Goal: Book appointment/travel/reservation

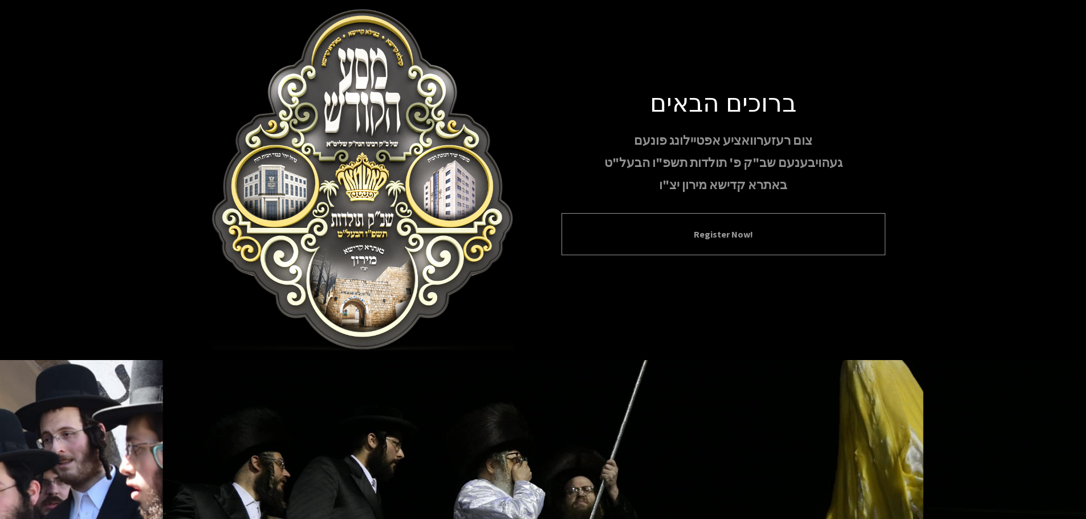
click at [732, 237] on button "Register Now!" at bounding box center [723, 234] width 295 height 14
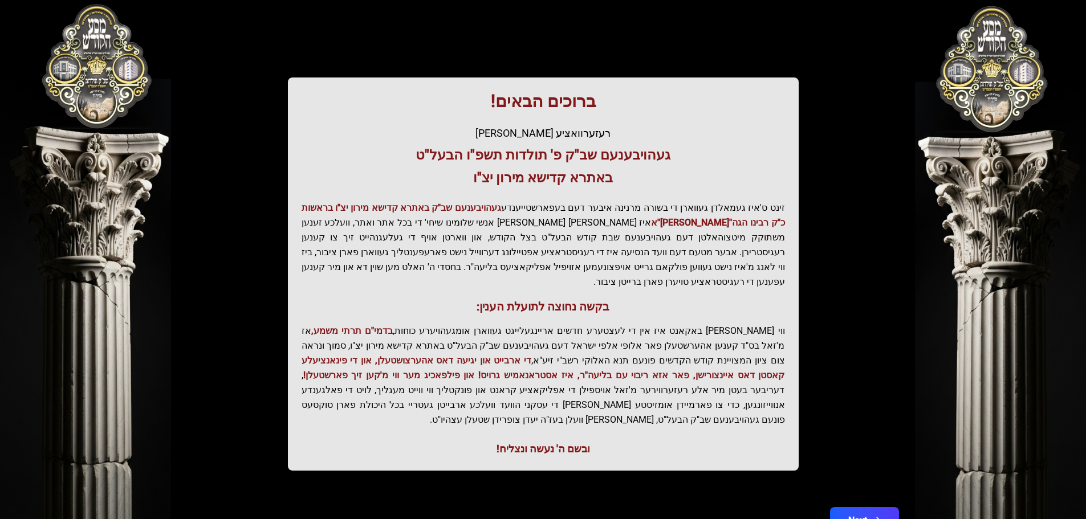
scroll to position [141, 0]
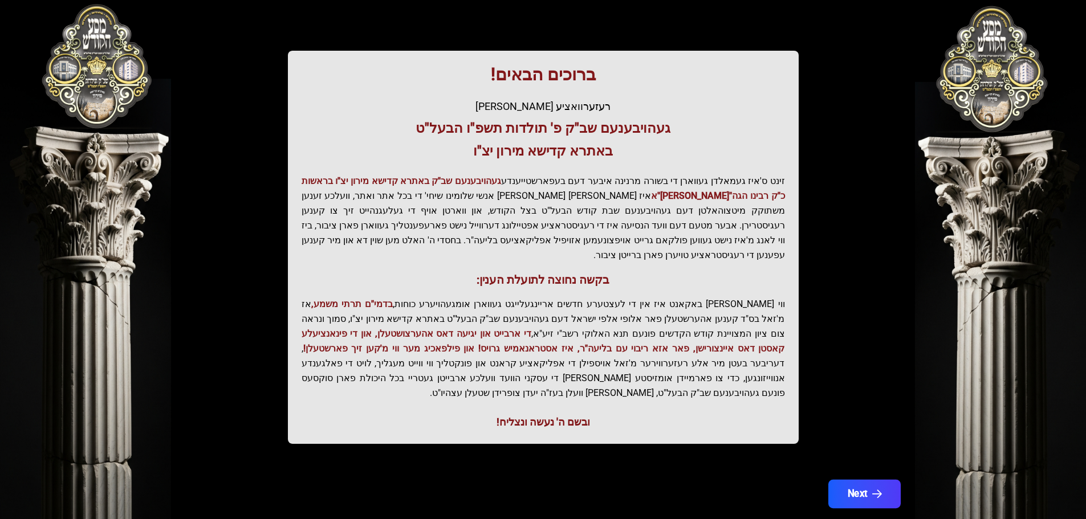
click at [880, 480] on button "Next" at bounding box center [864, 494] width 72 height 29
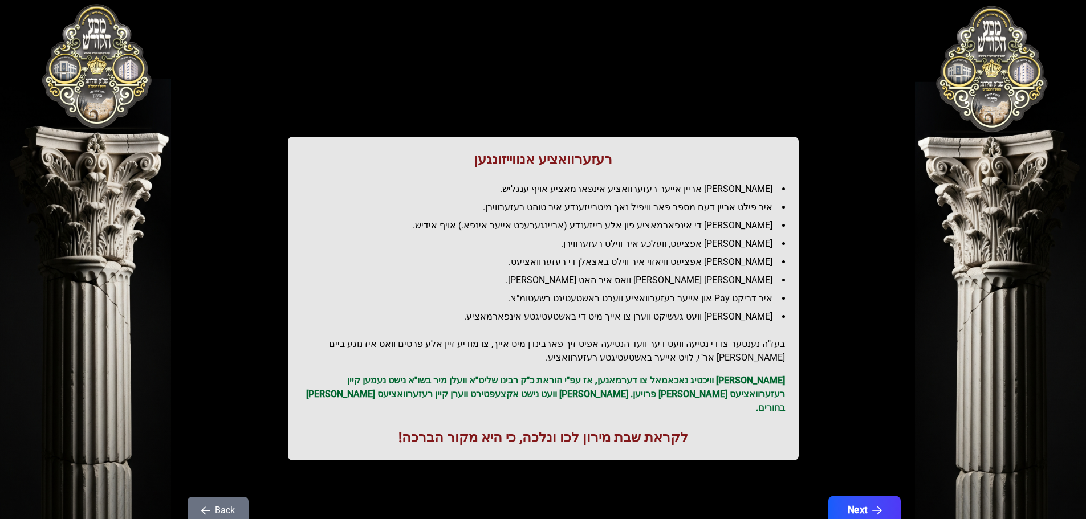
click at [867, 496] on button "Next" at bounding box center [864, 510] width 72 height 29
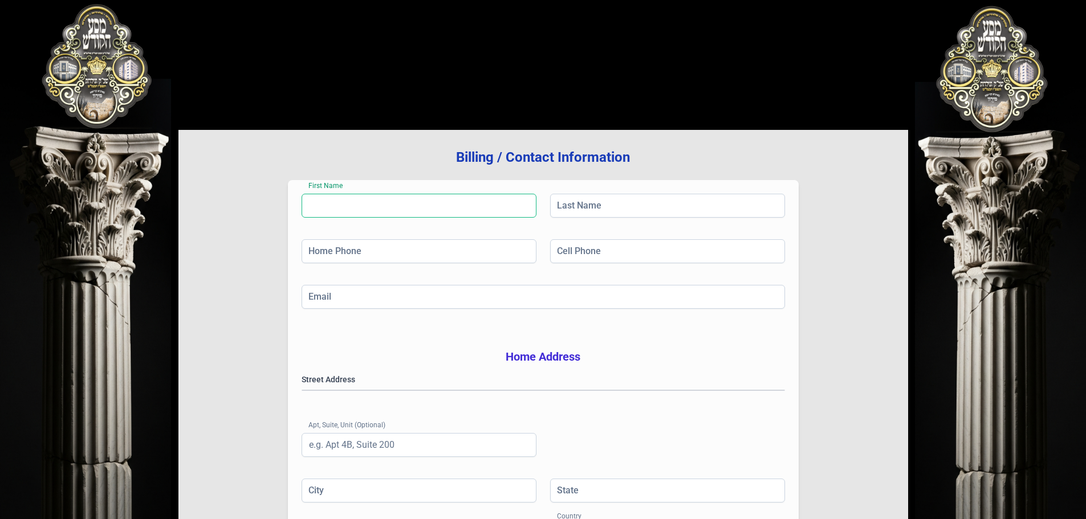
click at [417, 200] on input "First Name" at bounding box center [419, 206] width 235 height 24
type input "[PERSON_NAME]"
type input "[PHONE_NUMBER]"
type input "[EMAIL_ADDRESS][DOMAIN_NAME]"
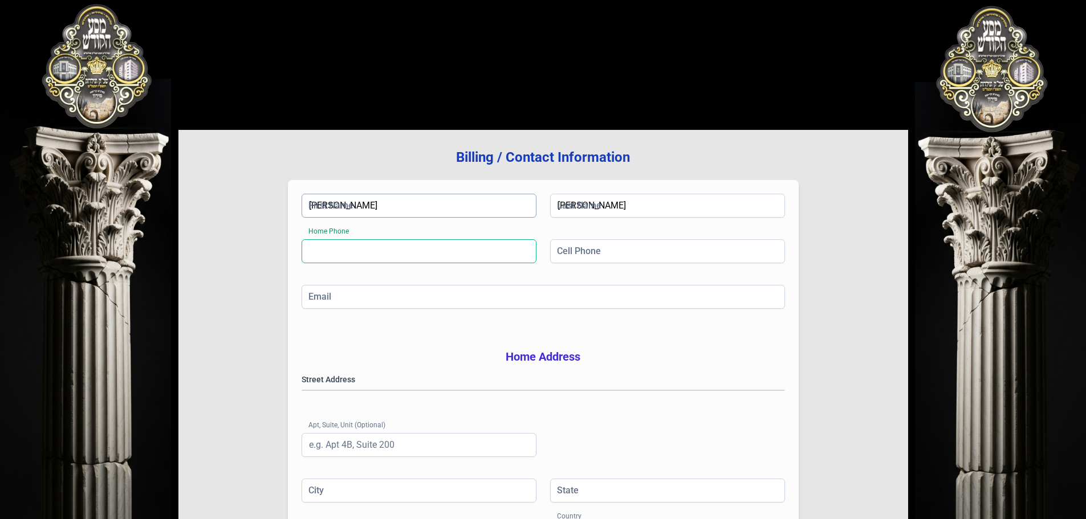
type input "Unit 103"
type input "[GEOGRAPHIC_DATA]"
type input "NY"
type input "10950"
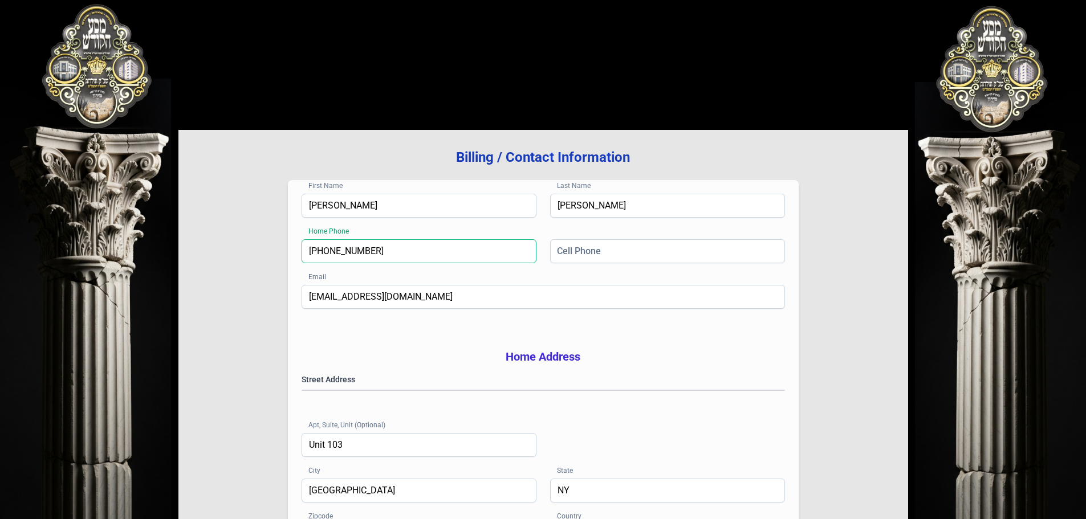
drag, startPoint x: 457, startPoint y: 253, endPoint x: 154, endPoint y: 239, distance: 302.4
click at [154, 239] on div "בעזהשי"ת [PHONE_NUMBER] Billing / Contact Information First Name [PERSON_NAME] …" at bounding box center [543, 344] width 1086 height 689
type input "[PHONE_NUMBER]"
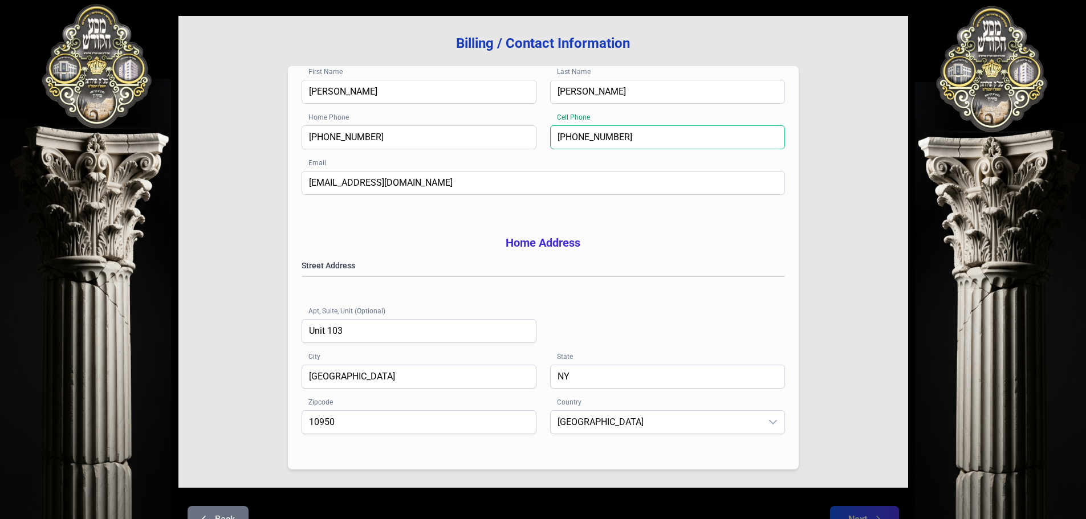
type input "[PHONE_NUMBER]"
click at [302, 276] on gmp-place-autocomplete at bounding box center [302, 276] width 0 height 0
type input "Monroe"
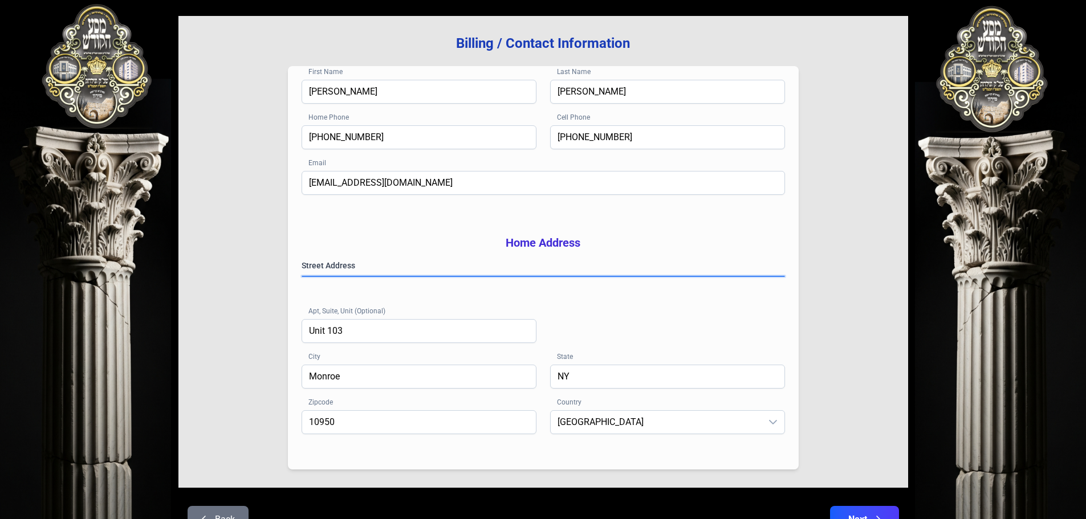
scroll to position [186, 0]
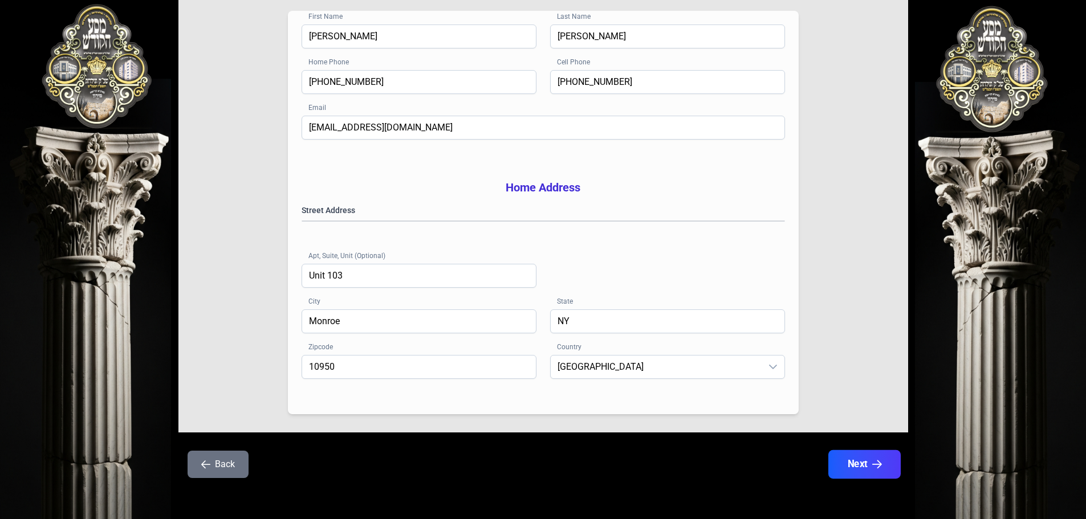
click at [843, 458] on button "Next" at bounding box center [864, 464] width 72 height 29
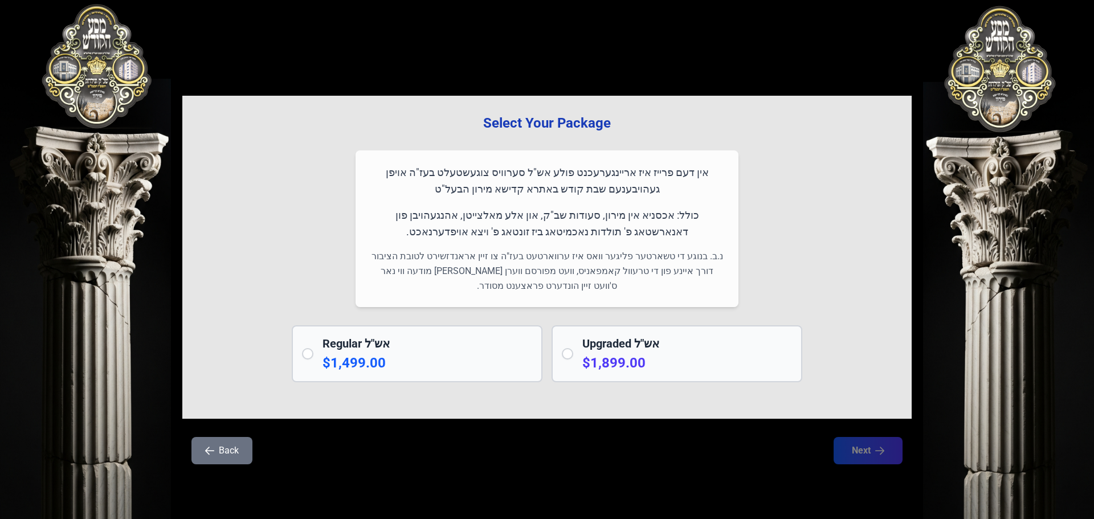
click at [349, 355] on p "$1,499.00" at bounding box center [428, 363] width 210 height 18
radio input "true"
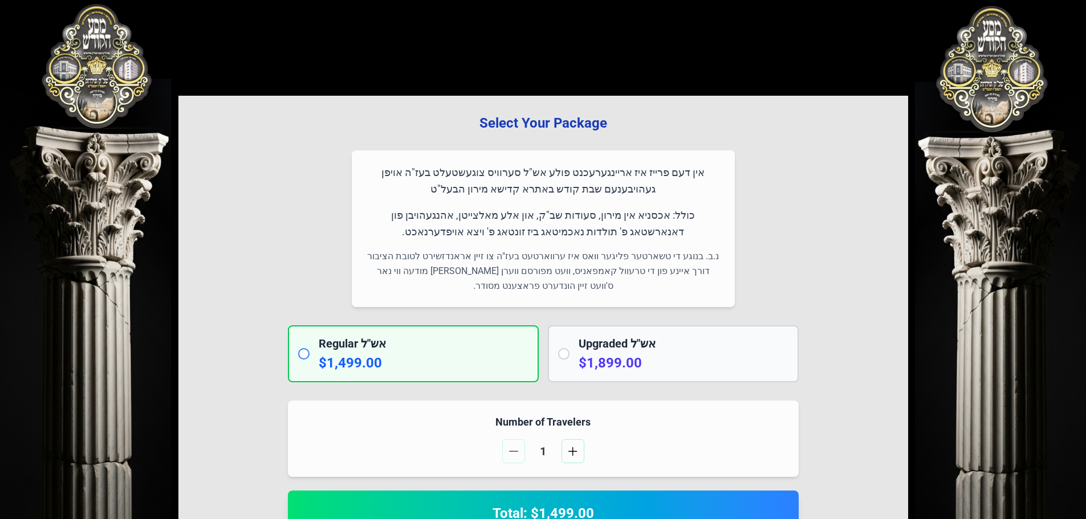
scroll to position [114, 0]
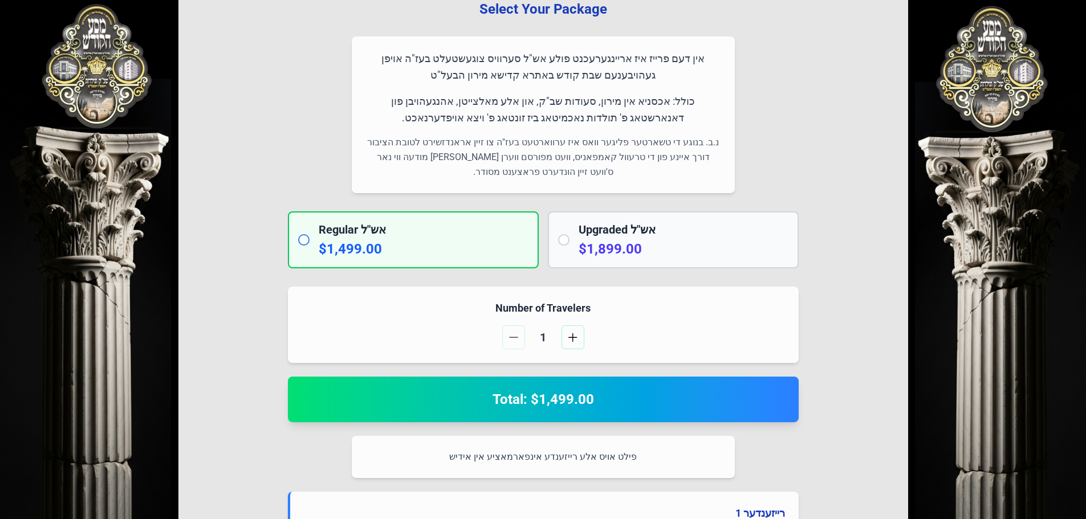
click at [306, 240] on input "radio" at bounding box center [303, 239] width 11 height 11
click at [301, 235] on input "radio" at bounding box center [303, 239] width 11 height 11
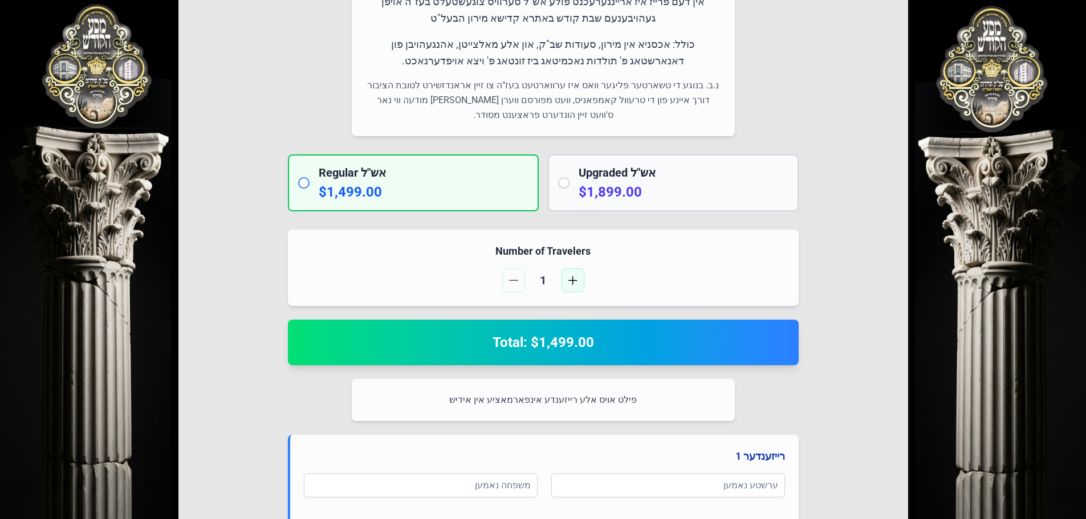
click at [574, 280] on span "button" at bounding box center [572, 280] width 9 height 9
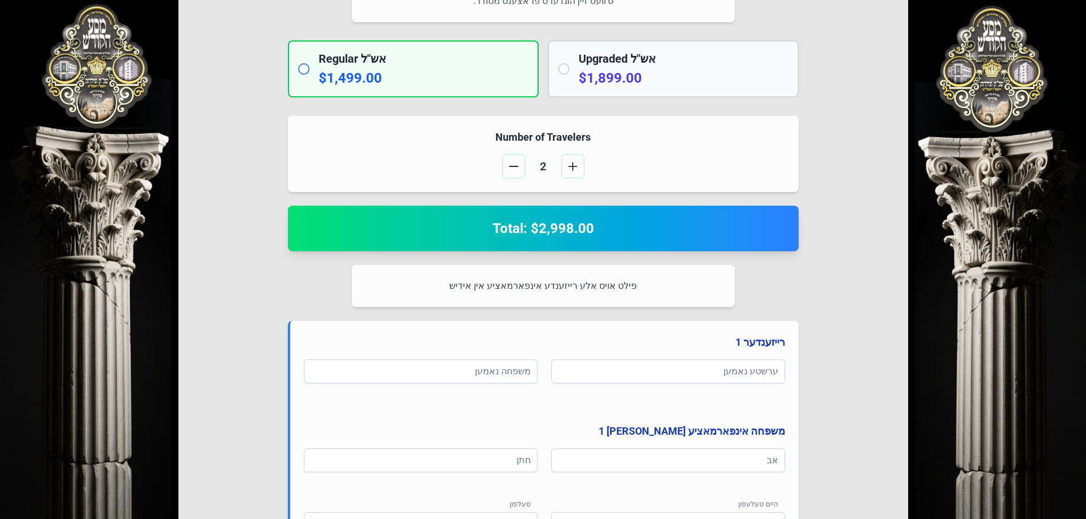
scroll to position [342, 0]
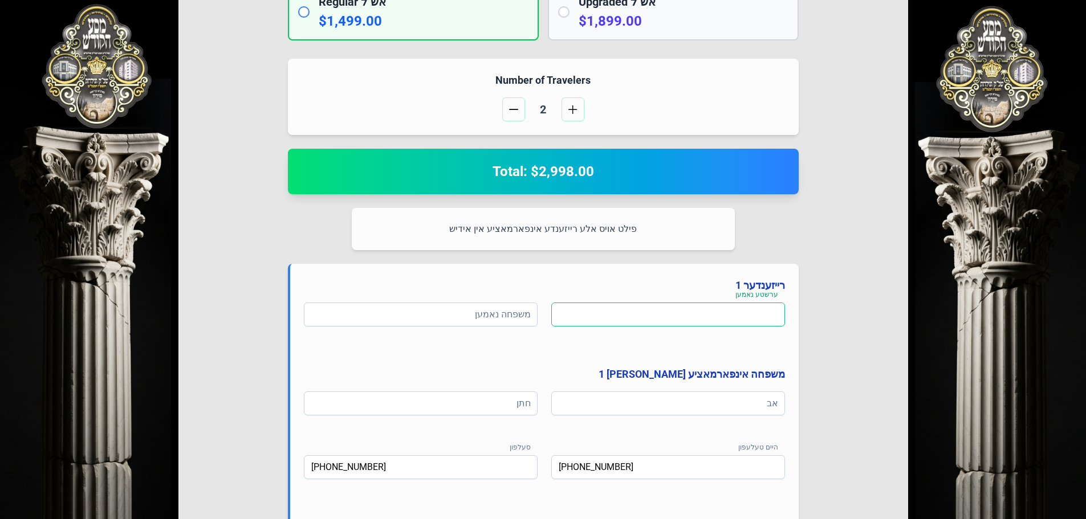
click at [675, 318] on input at bounding box center [668, 315] width 234 height 24
type input "[PERSON_NAME]"
click at [467, 315] on input at bounding box center [421, 315] width 234 height 24
type input "ווערטהיימער"
click at [685, 405] on input at bounding box center [668, 404] width 234 height 24
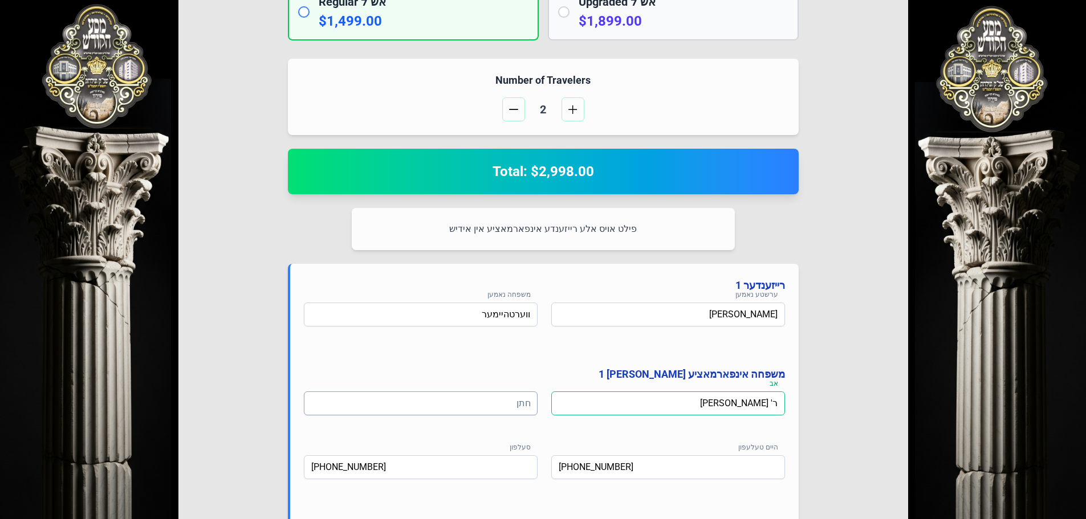
type input "ר' [PERSON_NAME]"
click at [451, 406] on input at bounding box center [421, 404] width 234 height 24
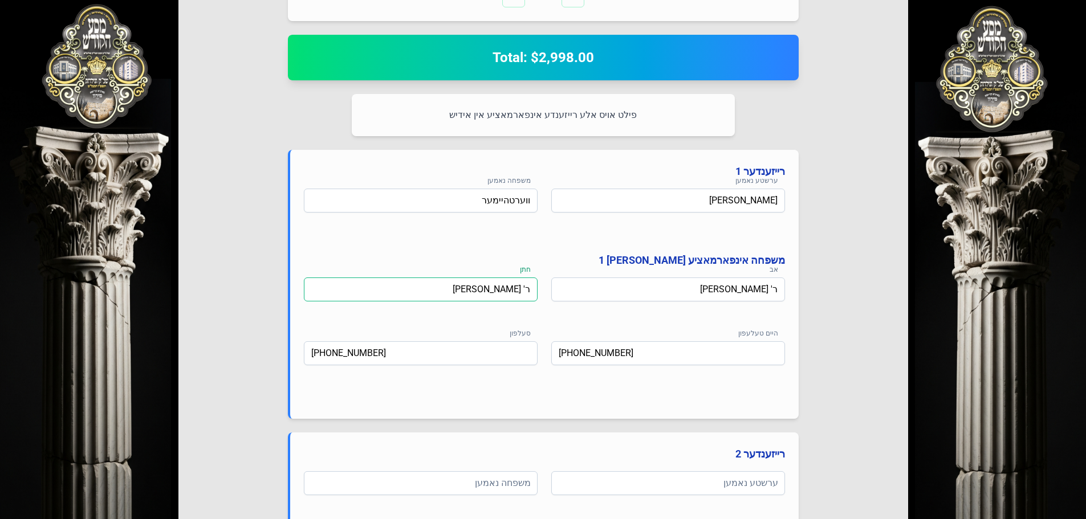
scroll to position [570, 0]
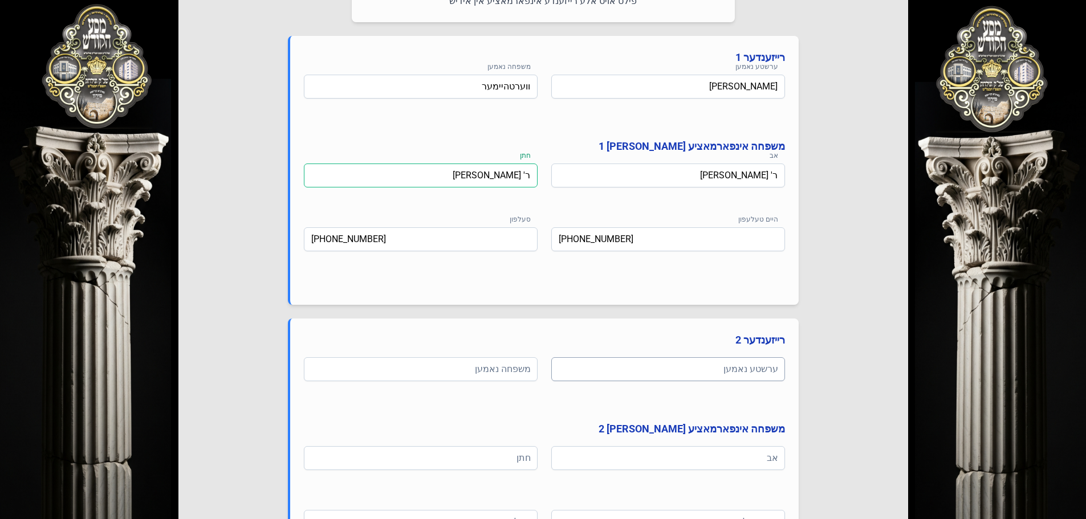
type input "ר' [PERSON_NAME]"
click at [673, 373] on input at bounding box center [668, 369] width 234 height 24
type input "בעריש"
click at [481, 371] on input at bounding box center [421, 369] width 234 height 24
paste input "ווערטהיימער"
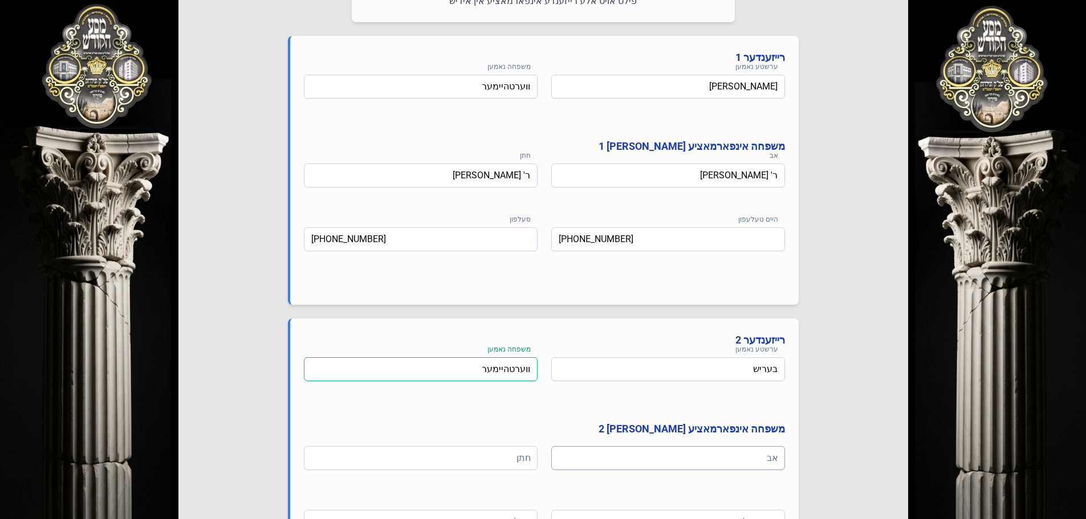
type input "ווערטהיימער"
click at [696, 457] on input at bounding box center [668, 458] width 234 height 24
type input "[PERSON_NAME]"
click at [500, 457] on input at bounding box center [421, 458] width 234 height 24
click at [459, 459] on input "[PERSON_NAME]" at bounding box center [421, 458] width 234 height 24
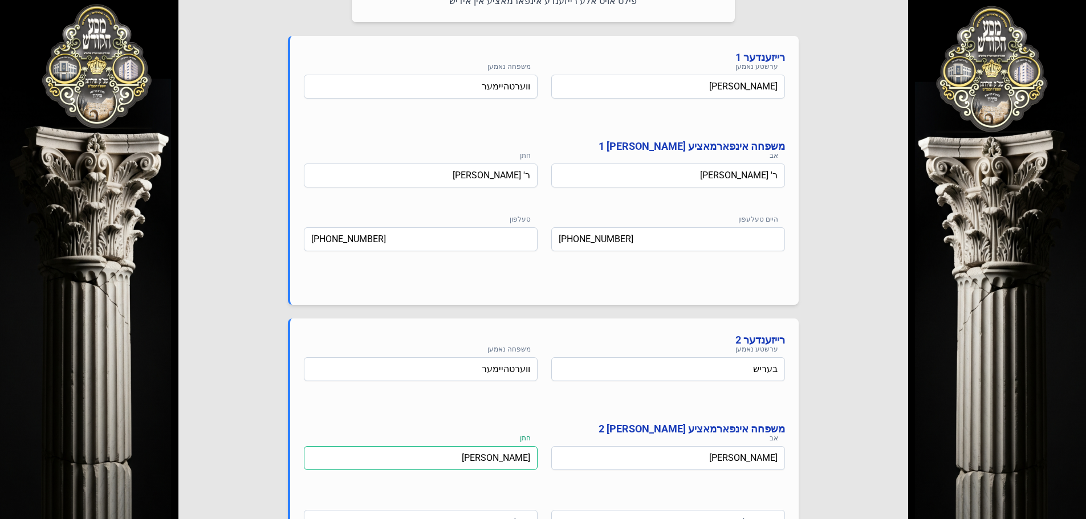
scroll to position [684, 0]
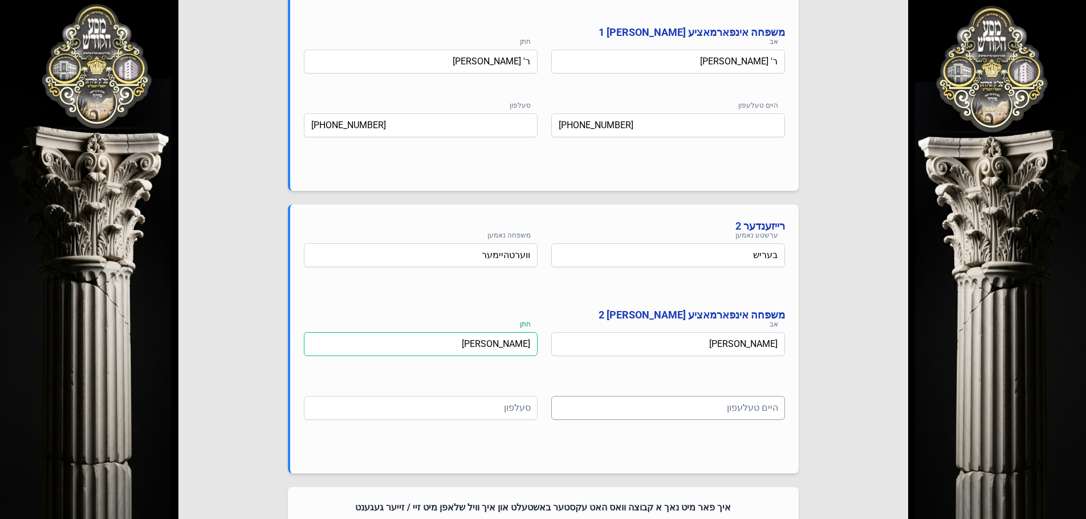
type input "[PERSON_NAME]"
click at [662, 408] on input at bounding box center [668, 408] width 234 height 24
type input "[PHONE_NUMBER]"
click at [470, 408] on input at bounding box center [421, 408] width 234 height 24
paste input "[PHONE_NUMBER]"
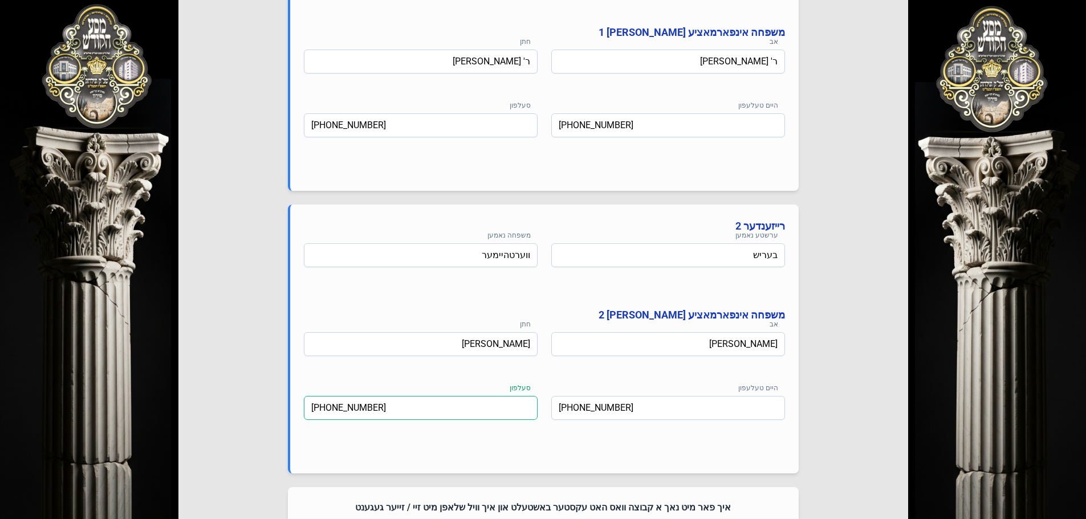
scroll to position [798, 0]
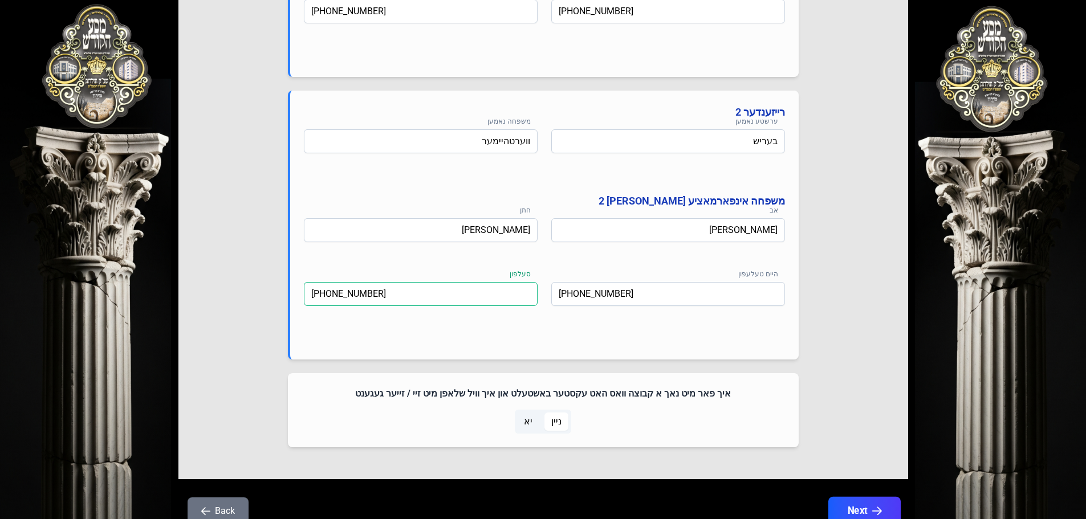
type input "[PHONE_NUMBER]"
click at [865, 506] on button "Next" at bounding box center [864, 511] width 72 height 29
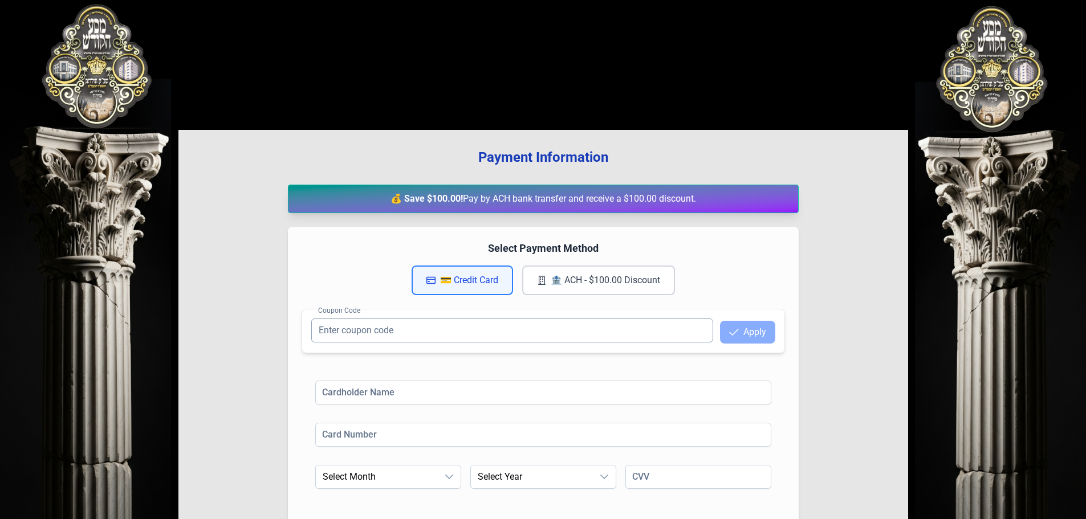
scroll to position [57, 0]
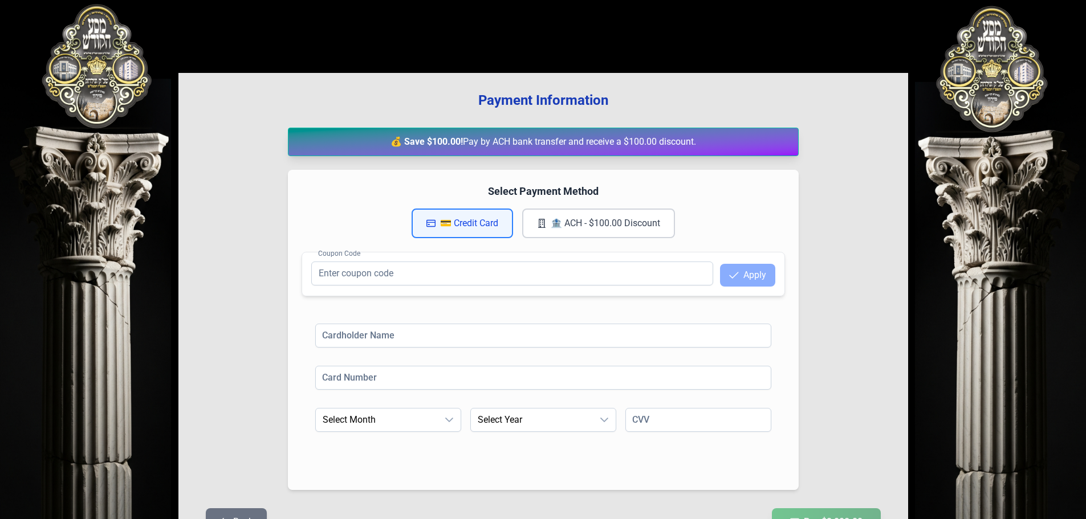
click at [618, 224] on button "🏦 ACH - $100.00 Discount" at bounding box center [598, 224] width 153 height 30
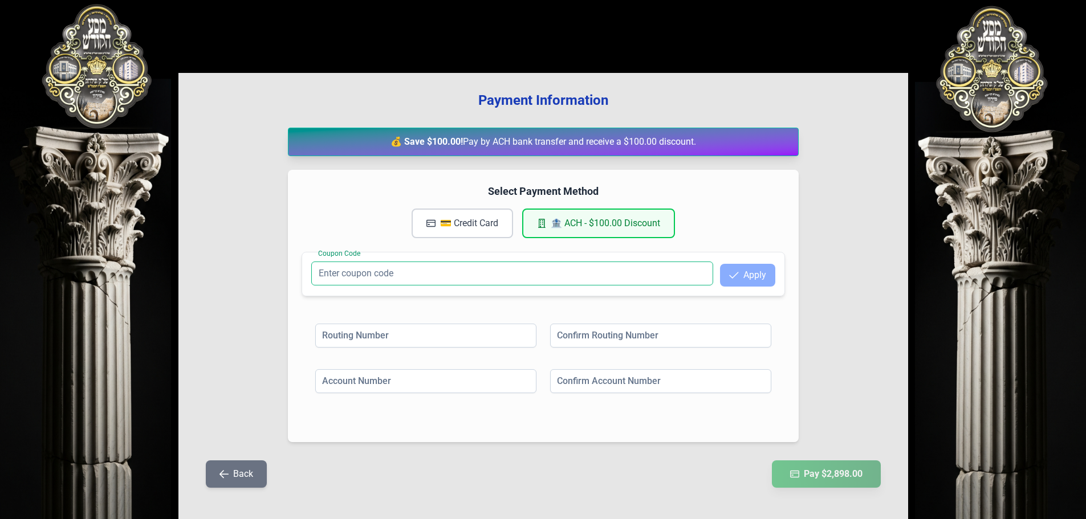
click at [448, 274] on input "Coupon Code" at bounding box center [512, 274] width 402 height 24
click at [427, 332] on input at bounding box center [425, 336] width 221 height 24
click at [556, 223] on button "🏦 ACH - $100.00 Discount" at bounding box center [598, 224] width 153 height 30
click at [447, 332] on input at bounding box center [425, 336] width 221 height 24
paste input "566560675"
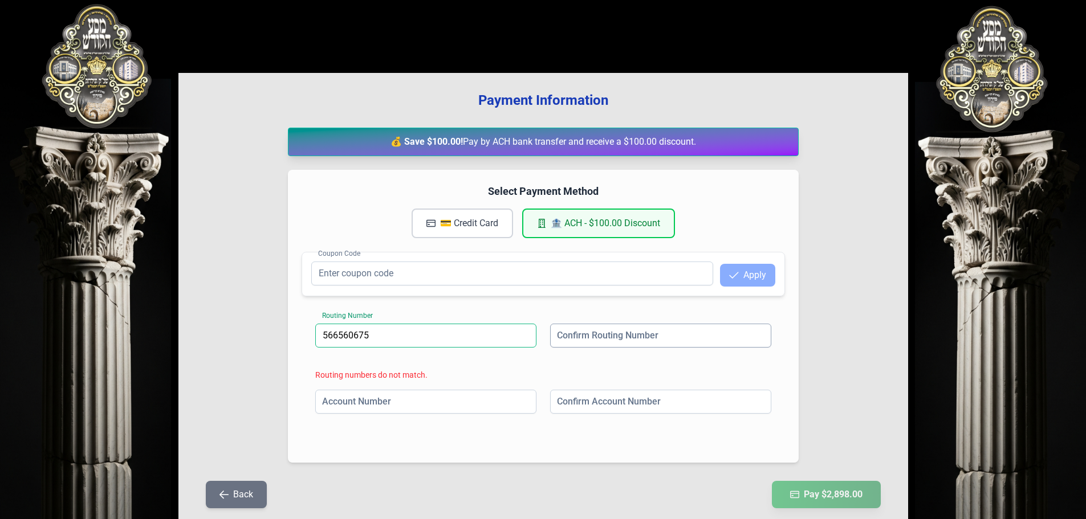
type input "566560675"
click at [625, 336] on input at bounding box center [660, 336] width 221 height 24
paste input "566560675"
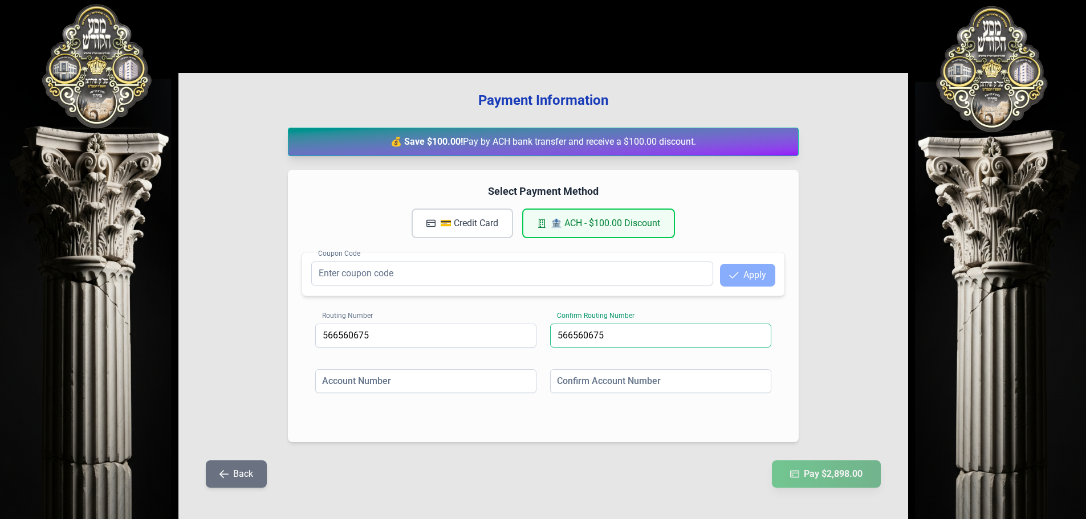
type input "566560675"
click at [402, 388] on input at bounding box center [425, 381] width 221 height 24
paste input "566560675"
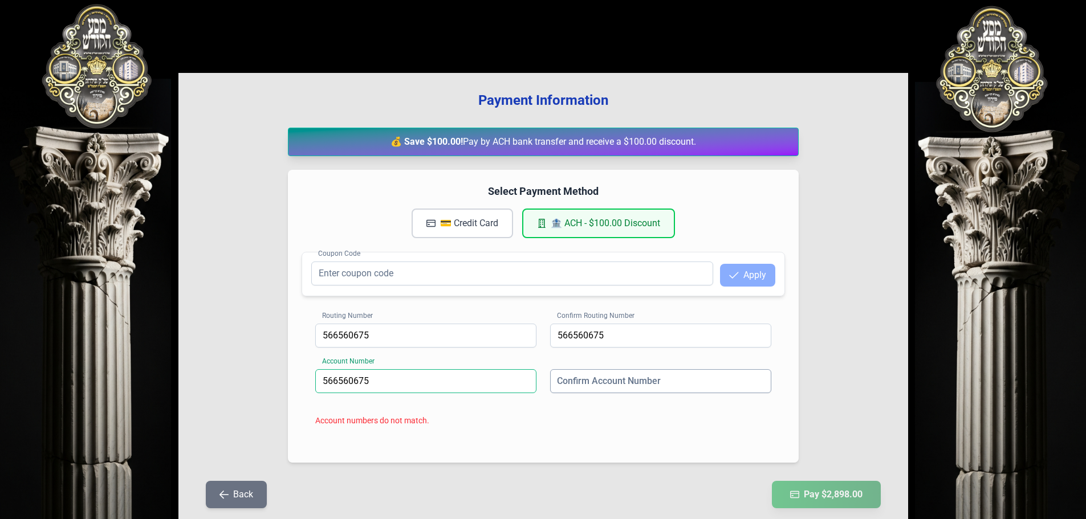
type input "566560675"
click at [617, 376] on input at bounding box center [660, 381] width 221 height 24
paste input "566560675"
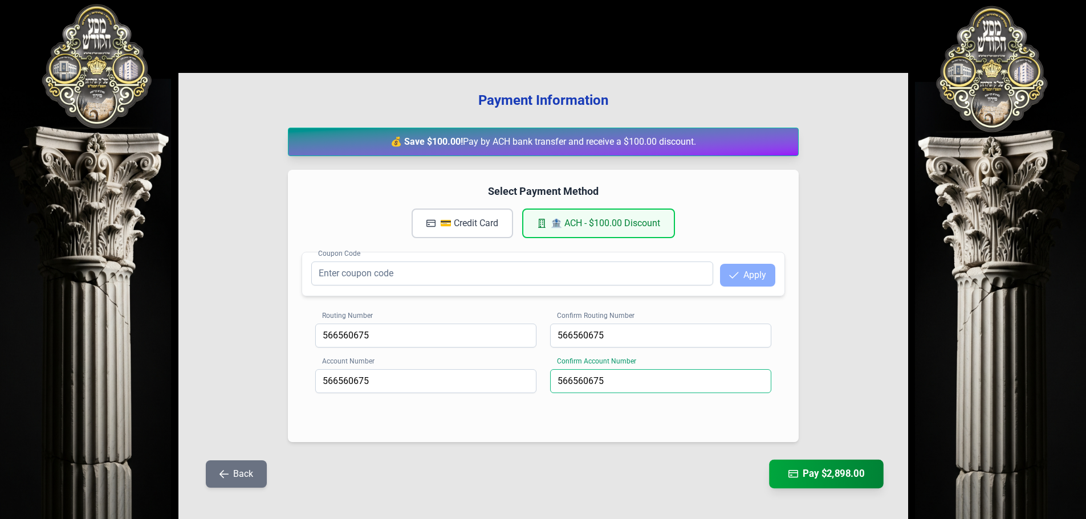
type input "566560675"
click at [838, 474] on button "Pay $2,898.00" at bounding box center [826, 474] width 115 height 29
drag, startPoint x: 397, startPoint y: 334, endPoint x: 263, endPoint y: 338, distance: 133.4
click at [246, 334] on div "Payment Information 💰 Save $100.00! Pay by ACH bank transfer and receive a $100…" at bounding box center [543, 296] width 730 height 447
paste input "021000021"
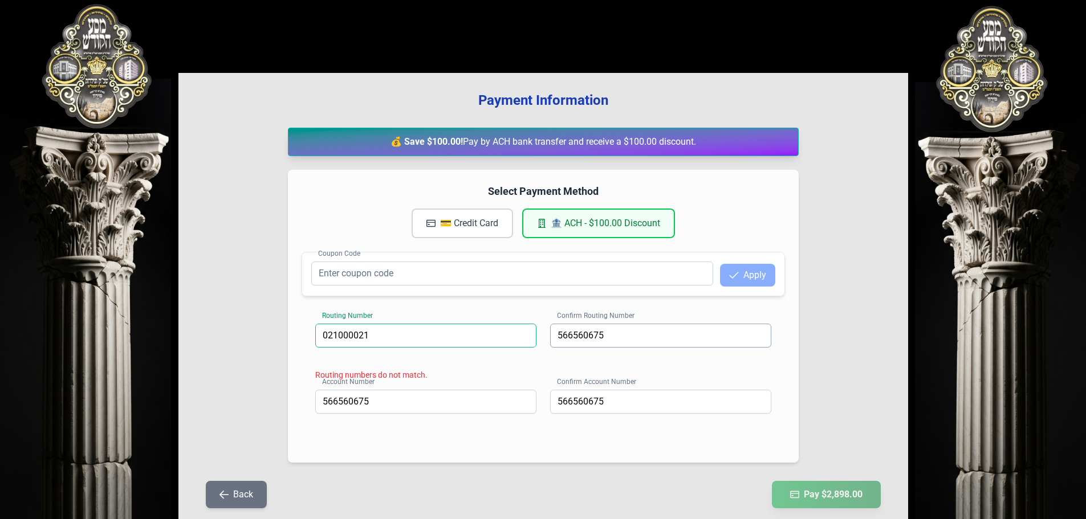
type input "021000021"
drag, startPoint x: 624, startPoint y: 335, endPoint x: 500, endPoint y: 326, distance: 124.6
click at [500, 327] on div "Routing Number [US_BANK_ROUTING_MICR] Confirm Routing Number [FINANCIAL_ID]" at bounding box center [543, 347] width 456 height 46
paste input "021000021"
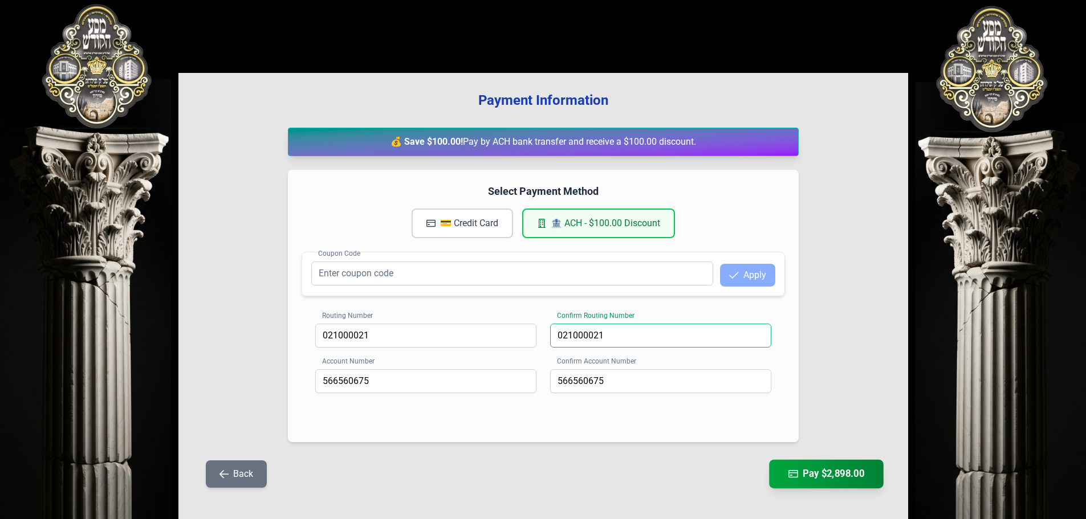
type input "021000021"
click at [815, 474] on button "Pay $2,898.00" at bounding box center [826, 474] width 115 height 29
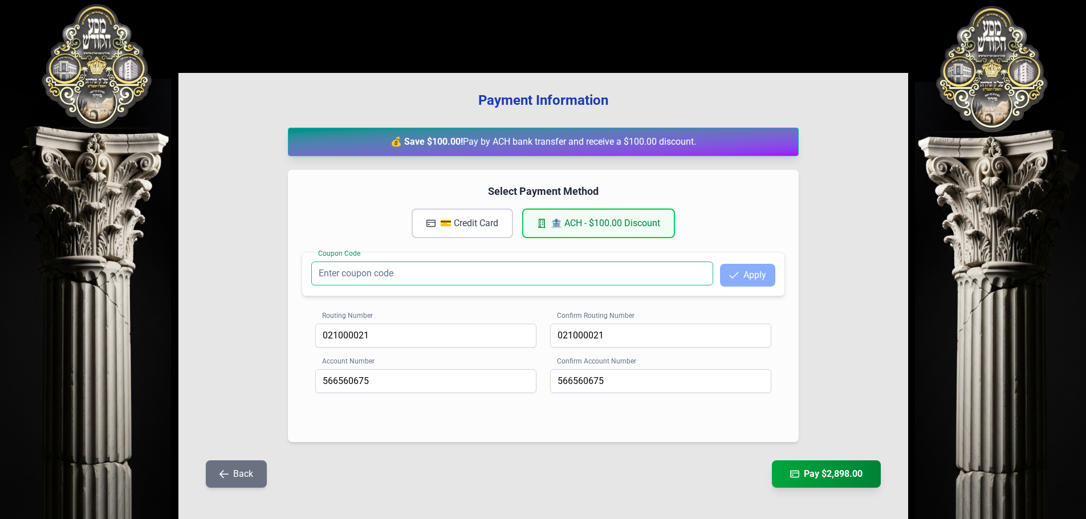
click at [670, 275] on input "Coupon Code" at bounding box center [512, 274] width 402 height 24
click at [340, 246] on div "Select Payment Method 💳 Credit Card 🏦 ACH - $100.00 Discount Coupon Code Apply …" at bounding box center [543, 306] width 511 height 272
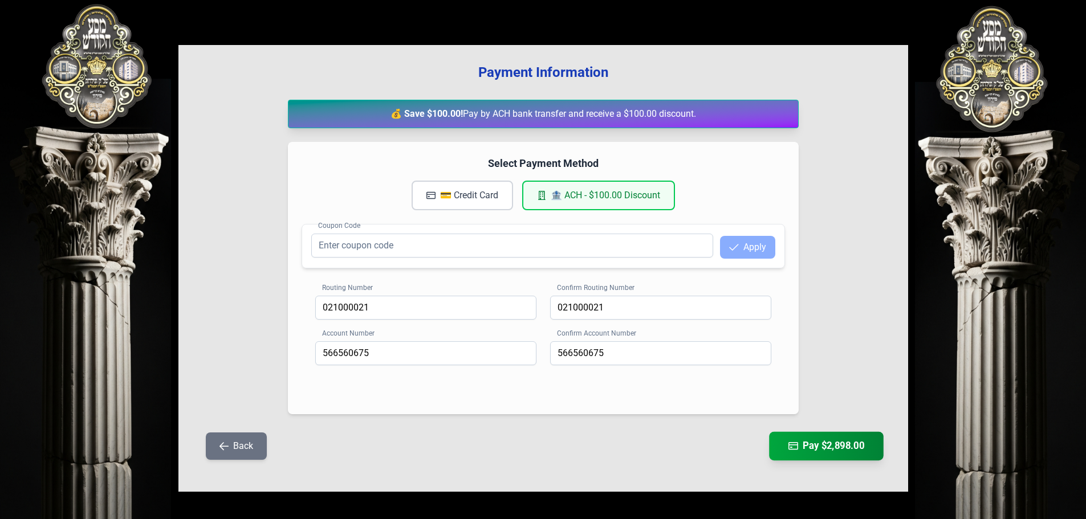
click at [837, 447] on button "Pay $2,898.00" at bounding box center [826, 446] width 115 height 29
click at [830, 446] on button "Pay $2,898.00" at bounding box center [826, 446] width 115 height 29
